Goal: Answer question/provide support: Share knowledge or assist other users

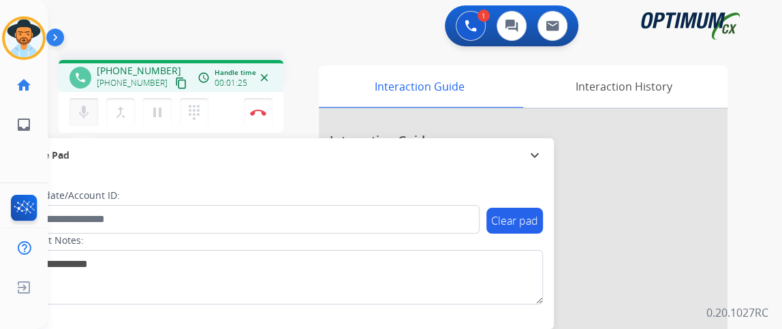
click at [87, 108] on mat-icon "mic" at bounding box center [84, 112] width 16 height 16
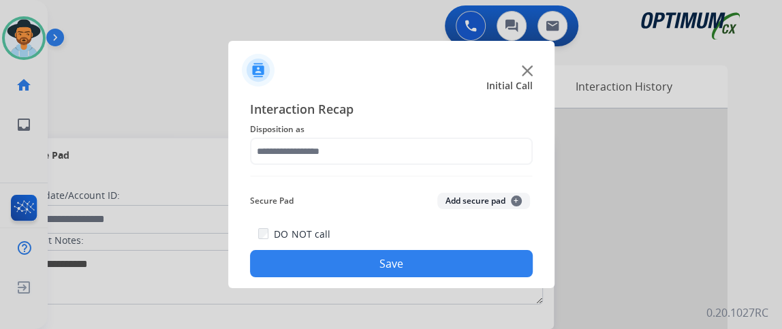
click at [299, 165] on div at bounding box center [391, 151] width 283 height 27
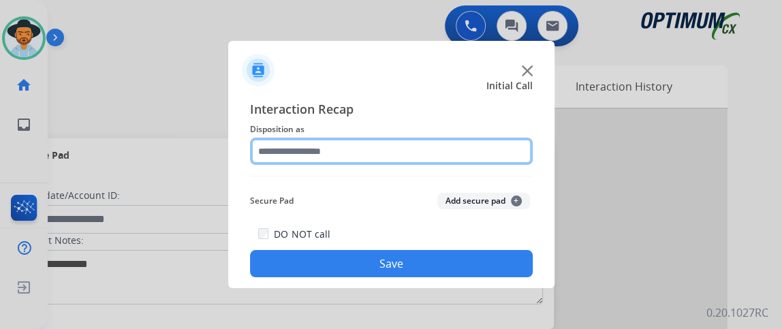
click at [316, 147] on input "text" at bounding box center [391, 151] width 283 height 27
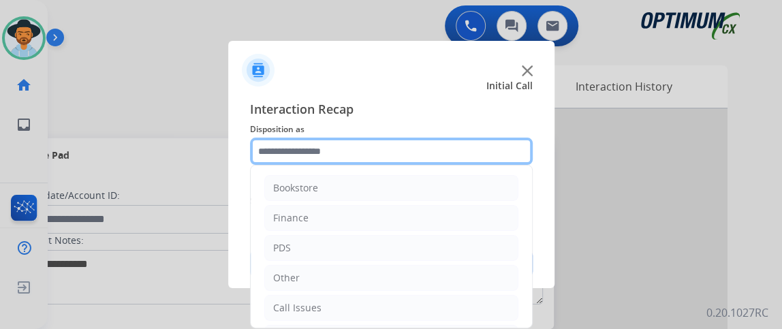
scroll to position [89, 0]
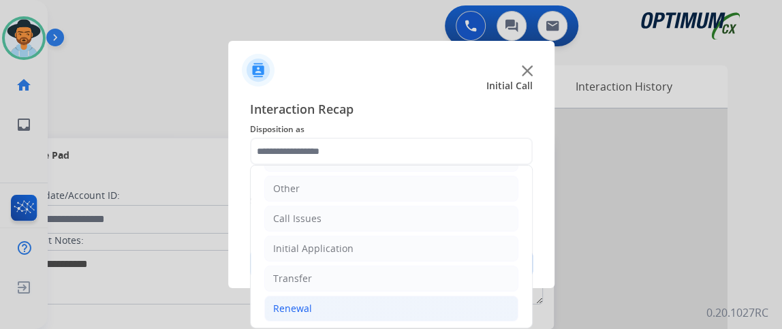
click at [390, 312] on li "Renewal" at bounding box center [391, 309] width 254 height 26
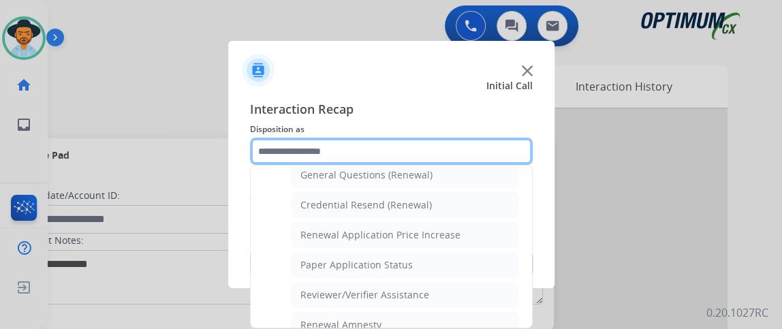
scroll to position [420, 0]
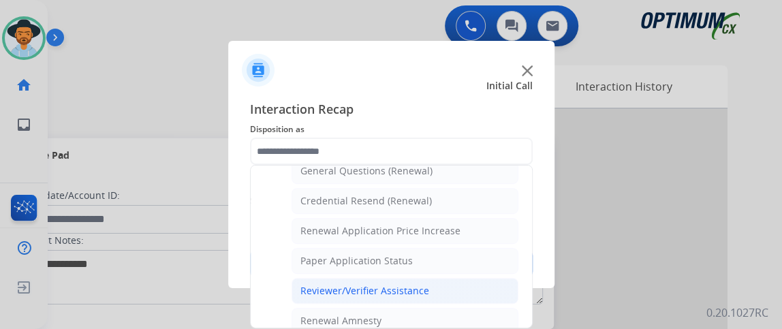
click at [453, 278] on li "Reviewer/Verifier Assistance" at bounding box center [405, 291] width 227 height 26
type input "**********"
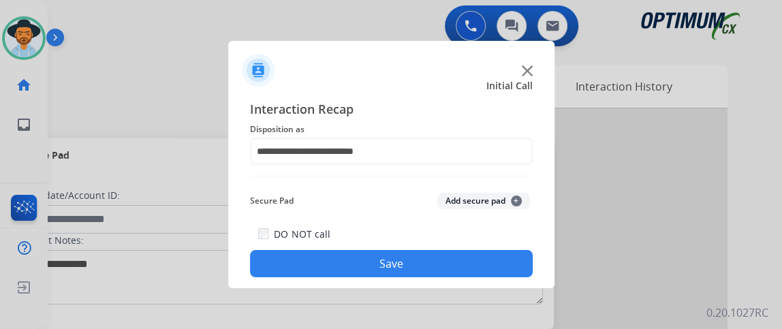
click at [447, 253] on button "Save" at bounding box center [391, 263] width 283 height 27
click at [347, 136] on span "Disposition as" at bounding box center [391, 129] width 283 height 16
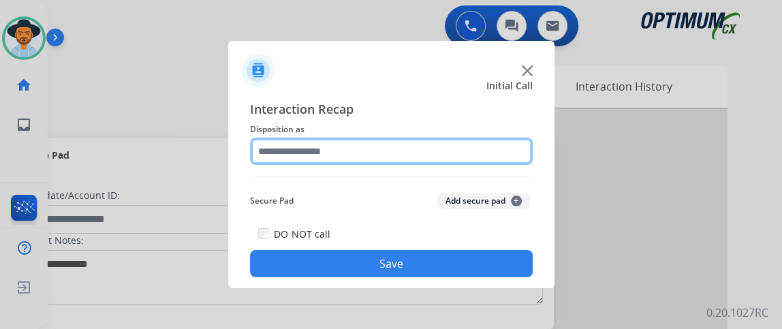
click at [347, 148] on input "text" at bounding box center [391, 151] width 283 height 27
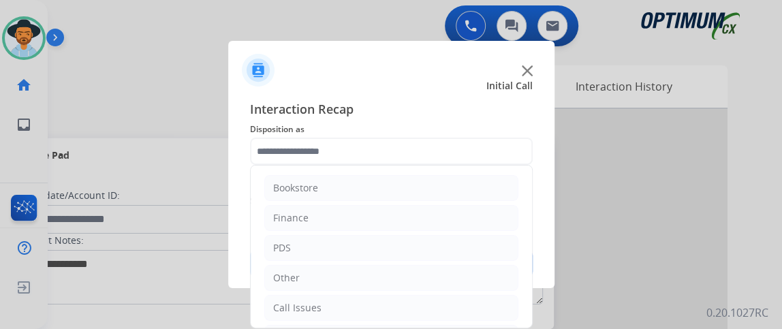
click at [509, 283] on ul "Bookstore Finance PDS Other Call Issues Initial Application Transfer Renewal" at bounding box center [391, 293] width 281 height 255
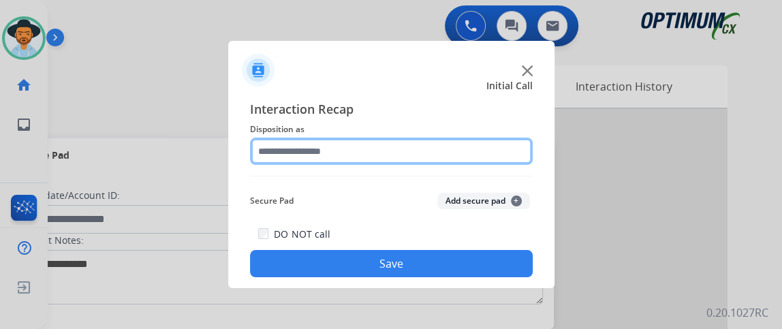
click at [507, 161] on input "text" at bounding box center [391, 151] width 283 height 27
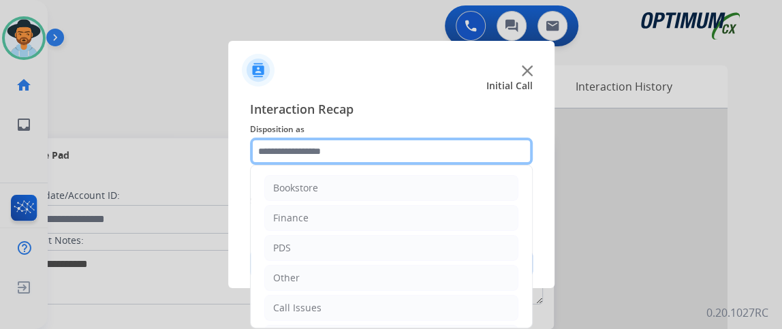
scroll to position [89, 0]
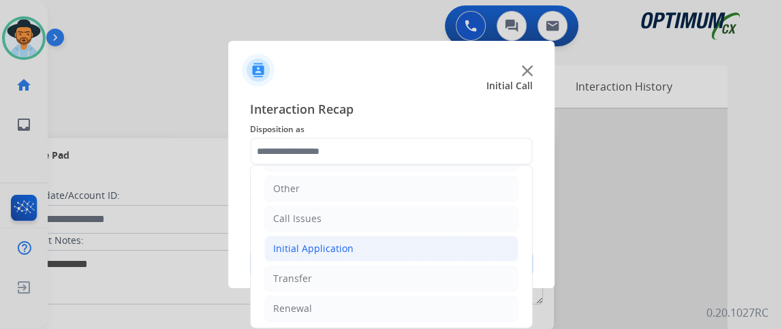
click at [433, 247] on li "Initial Application" at bounding box center [391, 249] width 254 height 26
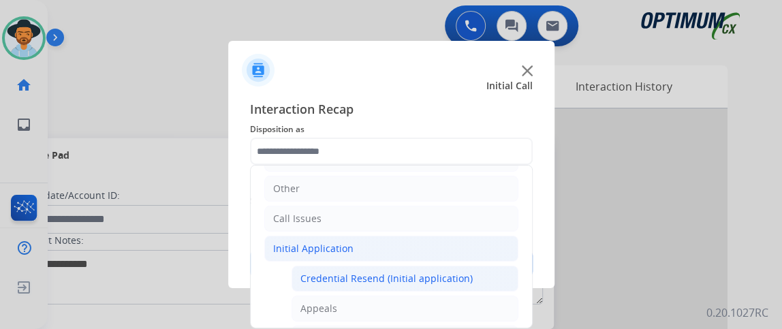
click at [416, 277] on div "Credential Resend (Initial application)" at bounding box center [386, 279] width 172 height 14
type input "**********"
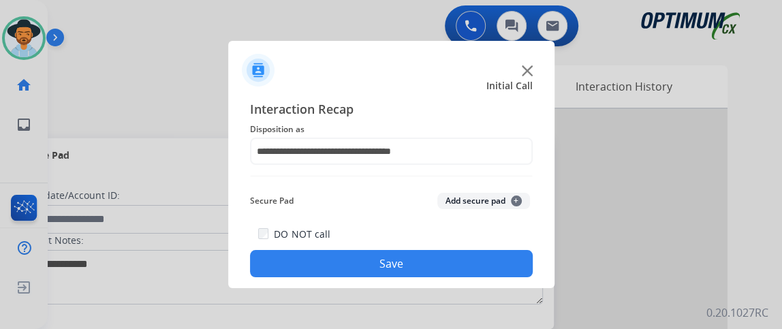
click at [414, 256] on button "Save" at bounding box center [391, 263] width 283 height 27
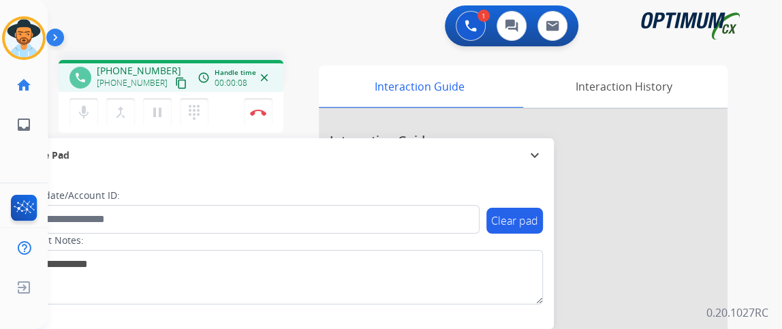
click at [175, 84] on mat-icon "content_copy" at bounding box center [181, 83] width 12 height 12
click at [89, 108] on mat-icon "mic" at bounding box center [84, 112] width 16 height 16
click at [91, 114] on button "mic_off Mute" at bounding box center [83, 112] width 29 height 29
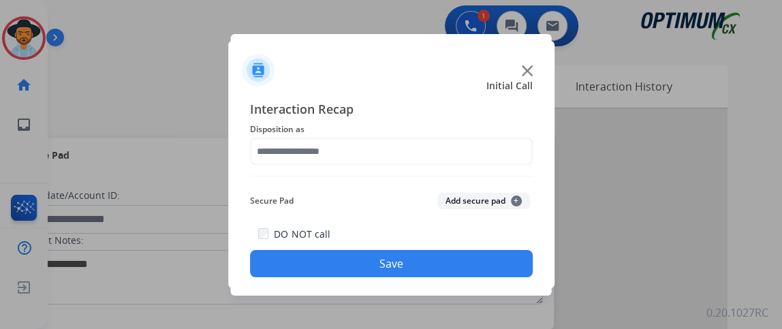
click at [416, 168] on div "Interaction Recap Disposition as Secure Pad Add secure pad + DO NOT call Save" at bounding box center [391, 188] width 283 height 178
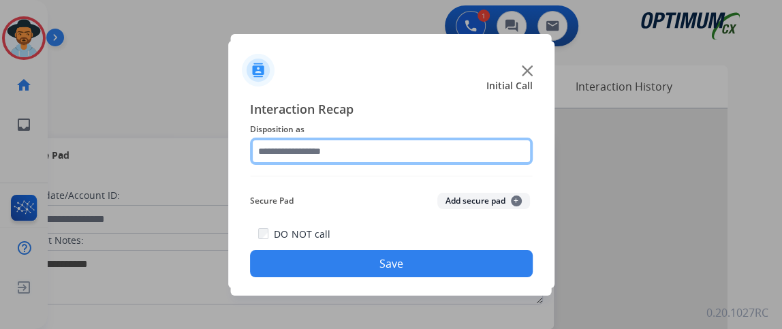
click at [401, 148] on input "text" at bounding box center [391, 151] width 283 height 27
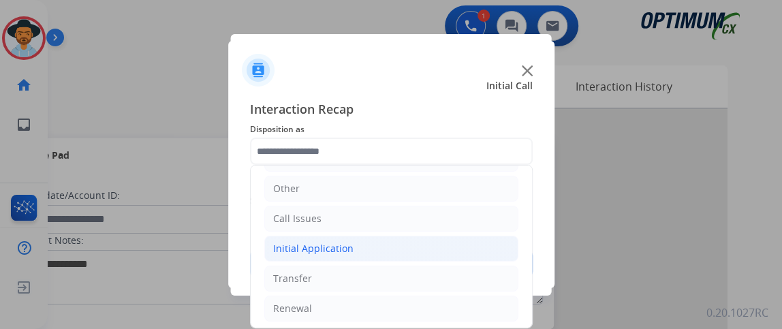
click at [430, 246] on li "Initial Application" at bounding box center [391, 249] width 254 height 26
click at [422, 272] on div "Credential Resend (Initial application)" at bounding box center [386, 279] width 172 height 14
type input "**********"
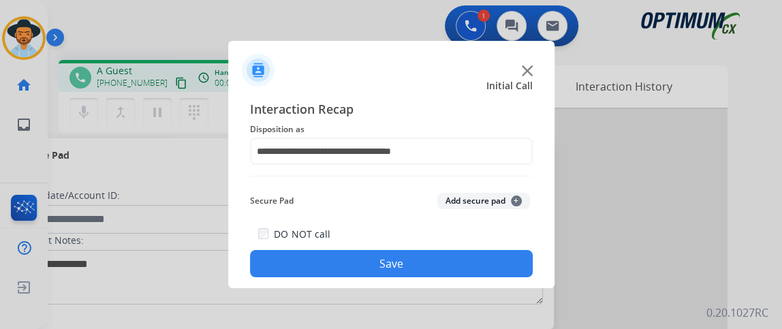
click at [420, 274] on button "Save" at bounding box center [391, 263] width 283 height 27
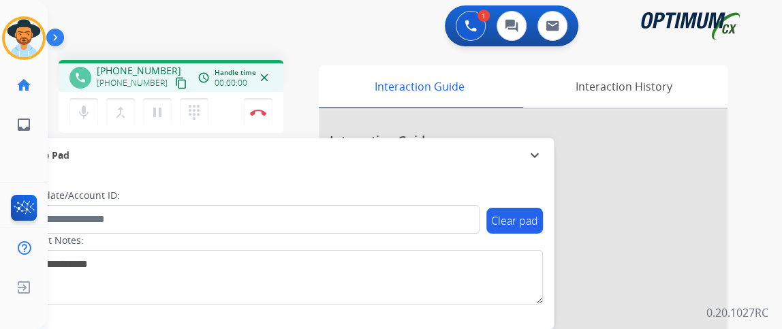
click at [175, 80] on mat-icon "content_copy" at bounding box center [181, 83] width 12 height 12
click at [96, 108] on button "mic Mute" at bounding box center [83, 112] width 29 height 29
click at [97, 108] on div "mic_off Mute merge_type Bridge pause Hold dialpad Dialpad" at bounding box center [142, 112] width 147 height 29
click at [87, 106] on mat-icon "mic_off" at bounding box center [84, 112] width 16 height 16
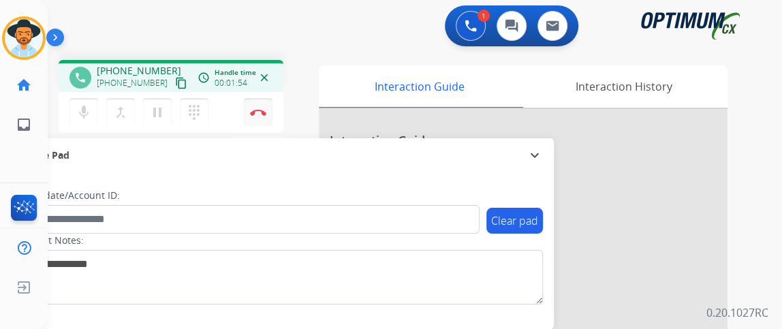
click at [265, 114] on img at bounding box center [258, 112] width 16 height 7
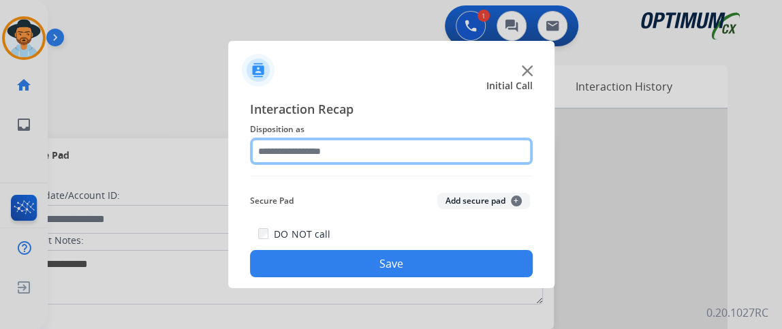
click at [426, 150] on input "text" at bounding box center [391, 151] width 283 height 27
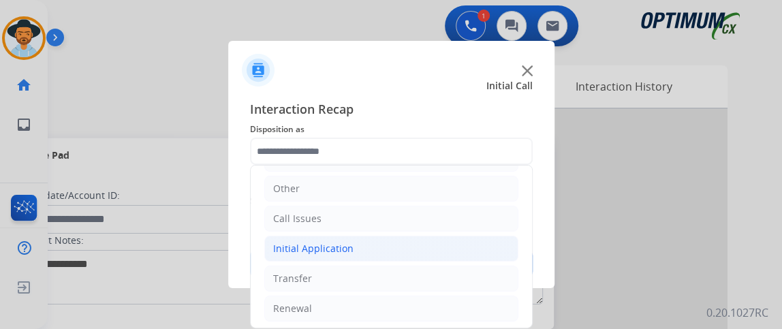
click at [398, 253] on li "Initial Application" at bounding box center [391, 249] width 254 height 26
click at [462, 268] on li "Credential Resend (Initial application)" at bounding box center [405, 279] width 227 height 26
click at [462, 268] on button "Save" at bounding box center [391, 263] width 283 height 27
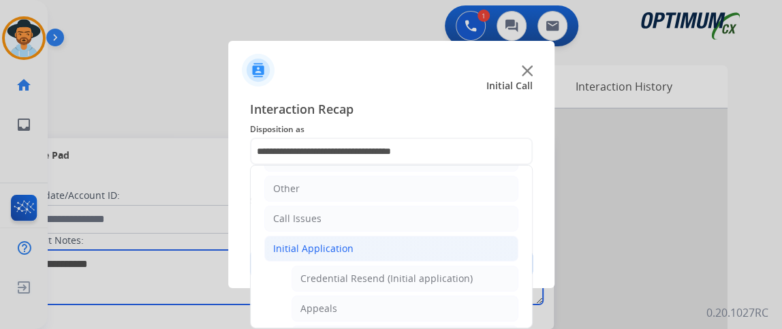
click at [462, 268] on textarea at bounding box center [280, 277] width 526 height 54
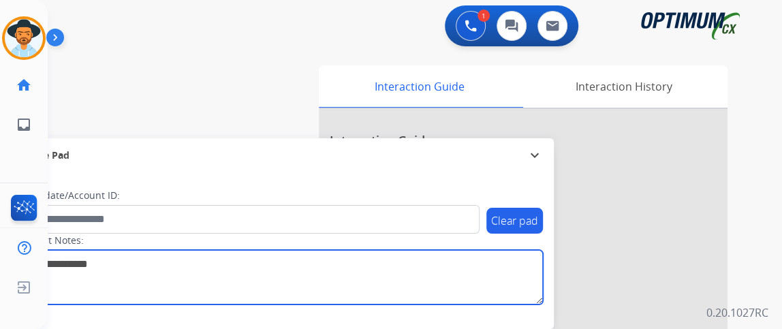
click at [462, 266] on textarea at bounding box center [280, 277] width 526 height 54
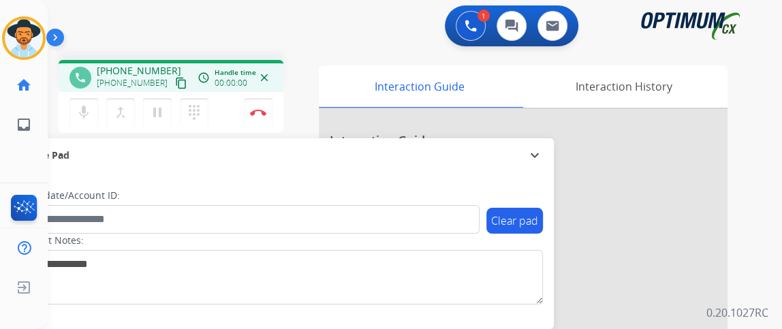
click at [175, 83] on mat-icon "content_copy" at bounding box center [181, 83] width 12 height 12
click at [173, 81] on button "content_copy" at bounding box center [181, 83] width 16 height 16
click at [86, 116] on mat-icon "mic" at bounding box center [84, 112] width 16 height 16
click at [97, 120] on button "mic_off Mute" at bounding box center [83, 112] width 29 height 29
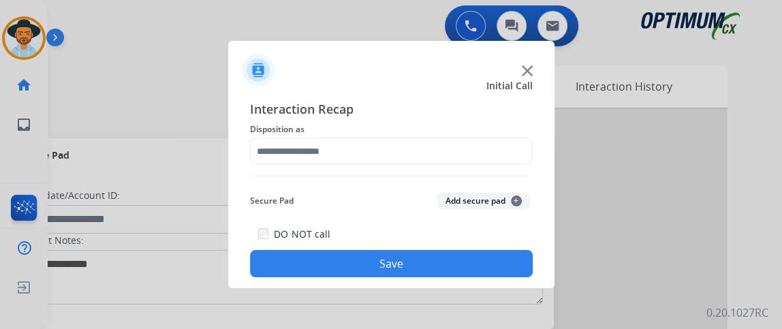
click at [325, 165] on div "Interaction Recap Disposition as Secure Pad Add secure pad + DO NOT call Save" at bounding box center [391, 188] width 283 height 178
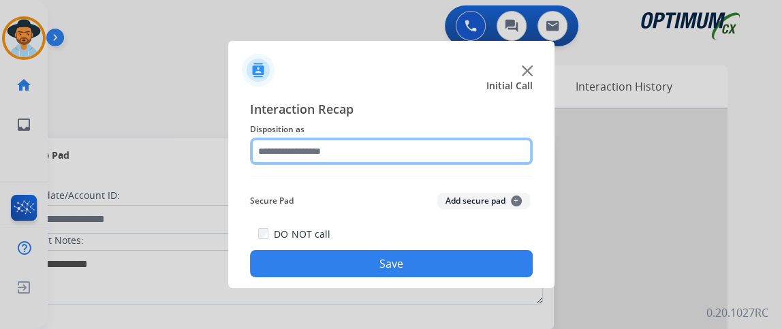
click at [326, 163] on input "text" at bounding box center [391, 151] width 283 height 27
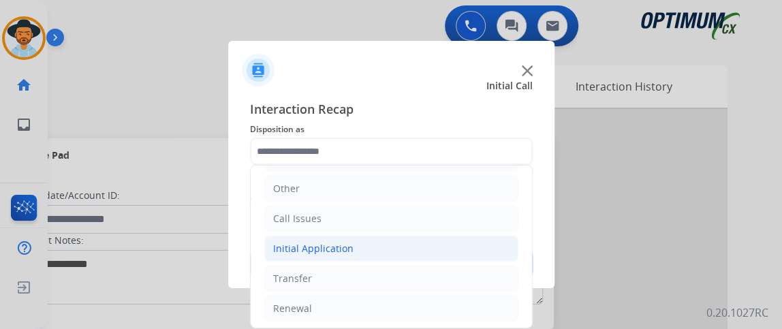
click at [392, 254] on li "Initial Application" at bounding box center [391, 249] width 254 height 26
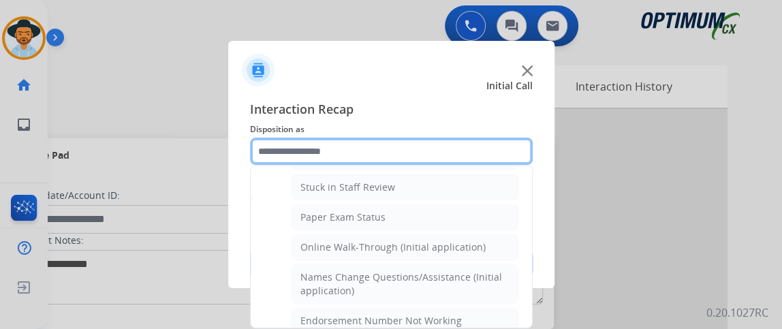
scroll to position [242, 0]
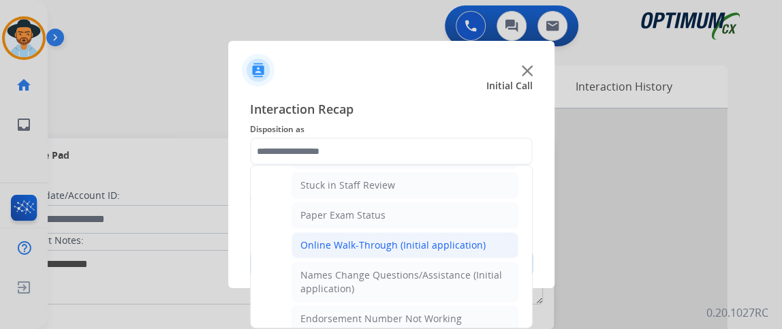
click at [482, 236] on li "Online Walk-Through (Initial application)" at bounding box center [405, 245] width 227 height 26
type input "**********"
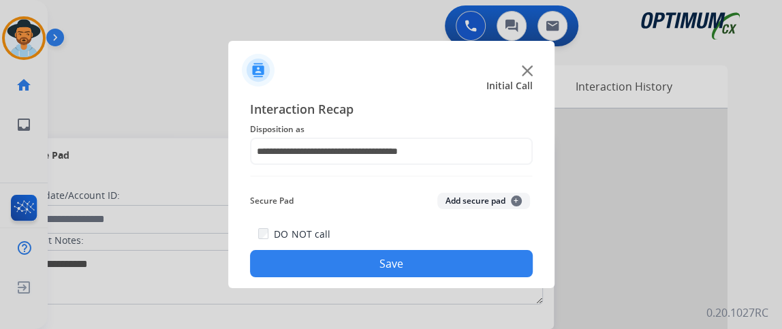
click at [456, 260] on button "Save" at bounding box center [391, 263] width 283 height 27
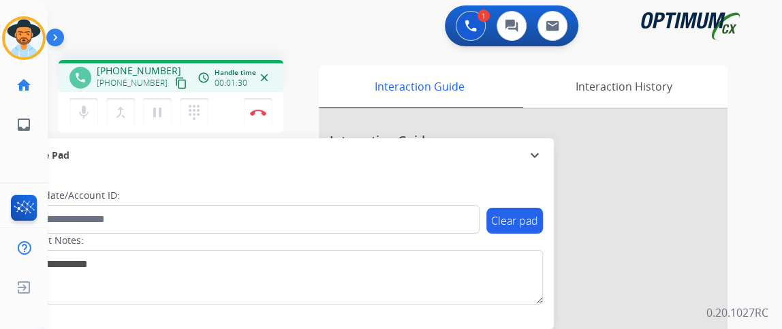
click at [175, 81] on mat-icon "content_copy" at bounding box center [181, 83] width 12 height 12
click at [87, 105] on mat-icon "mic" at bounding box center [84, 112] width 16 height 16
click at [247, 121] on button "Disconnect" at bounding box center [258, 112] width 29 height 29
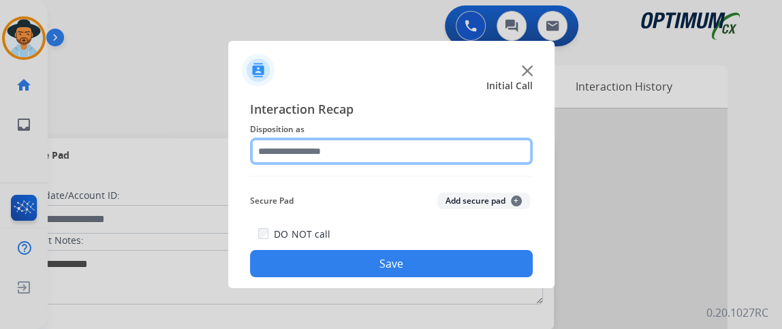
click at [354, 151] on input "text" at bounding box center [391, 151] width 283 height 27
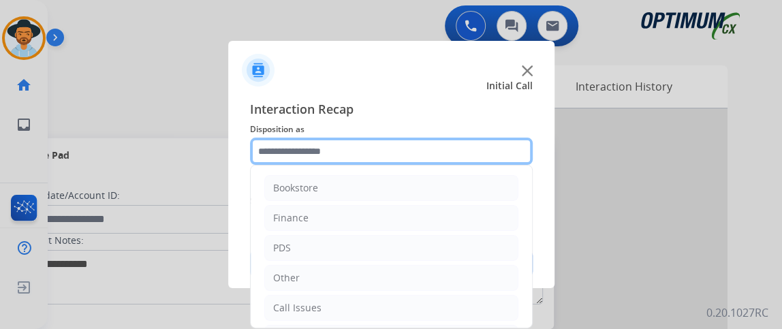
scroll to position [89, 0]
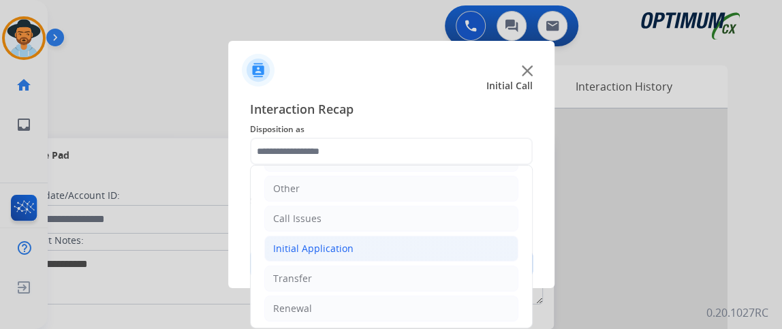
click at [393, 253] on li "Initial Application" at bounding box center [391, 249] width 254 height 26
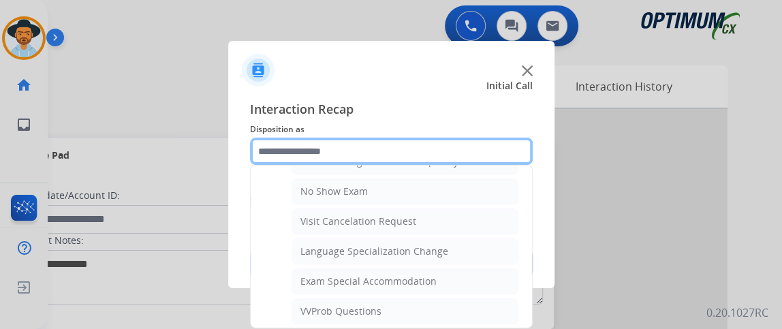
scroll to position [665, 0]
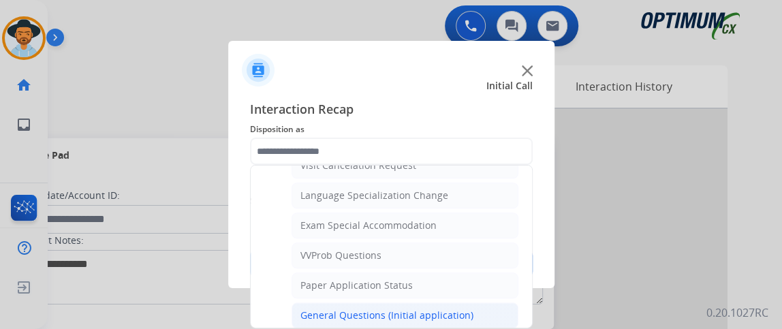
click at [454, 302] on li "General Questions (Initial application)" at bounding box center [405, 315] width 227 height 26
type input "**********"
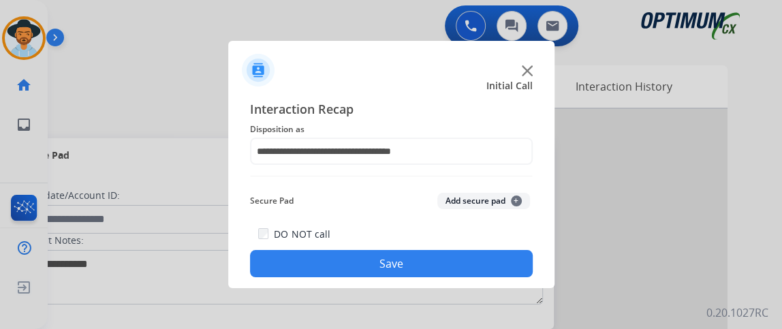
click at [449, 268] on button "Save" at bounding box center [391, 263] width 283 height 27
